Goal: Transaction & Acquisition: Purchase product/service

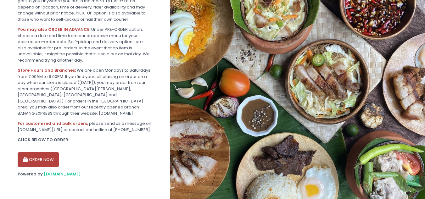
scroll to position [197, 0]
click at [46, 155] on button "ORDER NOW" at bounding box center [39, 159] width 42 height 15
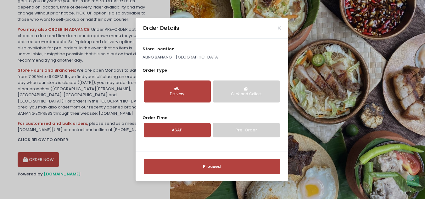
drag, startPoint x: 171, startPoint y: 127, endPoint x: 202, endPoint y: 133, distance: 31.2
click at [172, 127] on link "ASAP" at bounding box center [177, 130] width 67 height 14
click at [253, 127] on link "Pre-Order" at bounding box center [246, 130] width 67 height 14
click at [252, 126] on div "store location [GEOGRAPHIC_DATA] - [GEOGRAPHIC_DATA] Order Type Delivery Click …" at bounding box center [212, 95] width 153 height 113
select select "[DATE]"
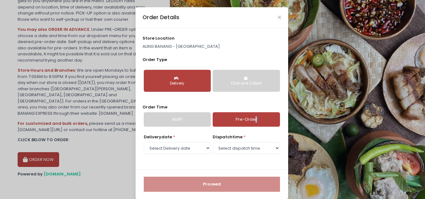
click at [251, 126] on link "Pre-Order" at bounding box center [246, 119] width 67 height 14
click at [244, 121] on link "Pre-Order" at bounding box center [246, 119] width 67 height 14
click at [246, 132] on div "store location [GEOGRAPHIC_DATA] - [GEOGRAPHIC_DATA] Order Type Delivery Click …" at bounding box center [212, 99] width 153 height 142
click at [269, 151] on select "Select dispatch time 01:00 PM - 01:30 PM 01:30 PM - 02:00 PM 02:00 PM - 02:30 P…" at bounding box center [246, 148] width 67 height 12
click at [213, 142] on select "Select dispatch time 01:00 PM - 01:30 PM 01:30 PM - 02:00 PM 02:00 PM - 02:30 P…" at bounding box center [246, 148] width 67 height 12
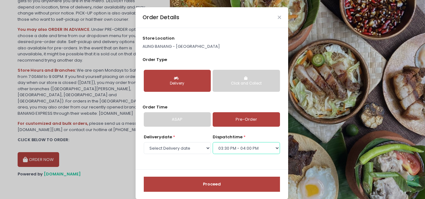
click at [263, 148] on select "Select dispatch time 01:00 PM - 01:30 PM 01:30 PM - 02:00 PM 02:00 PM - 02:30 P…" at bounding box center [246, 148] width 67 height 12
click at [213, 142] on select "Select dispatch time 01:00 PM - 01:30 PM 01:30 PM - 02:00 PM 02:00 PM - 02:30 P…" at bounding box center [246, 148] width 67 height 12
click at [273, 144] on select "Select dispatch time 01:00 PM - 01:30 PM 01:30 PM - 02:00 PM 02:00 PM - 02:30 P…" at bounding box center [246, 148] width 67 height 12
select select "14:30"
click at [213, 142] on select "Select dispatch time 01:00 PM - 01:30 PM 01:30 PM - 02:00 PM 02:00 PM - 02:30 P…" at bounding box center [246, 148] width 67 height 12
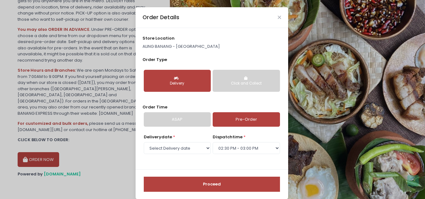
click at [184, 183] on button "Proceed" at bounding box center [212, 184] width 136 height 15
